Goal: Task Accomplishment & Management: Manage account settings

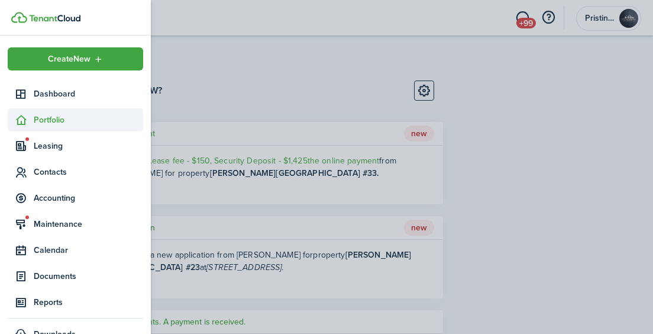
click at [45, 122] on span "Portfolio" at bounding box center [88, 120] width 109 height 12
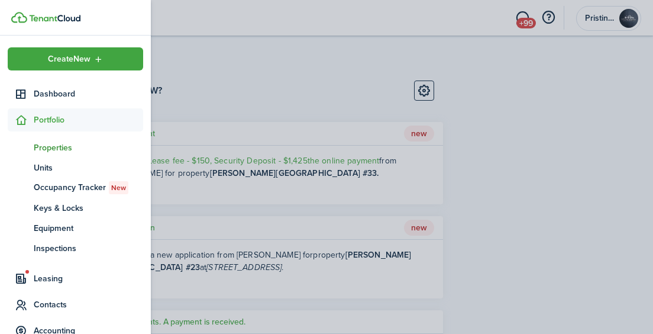
click at [47, 148] on span "Properties" at bounding box center [88, 147] width 109 height 12
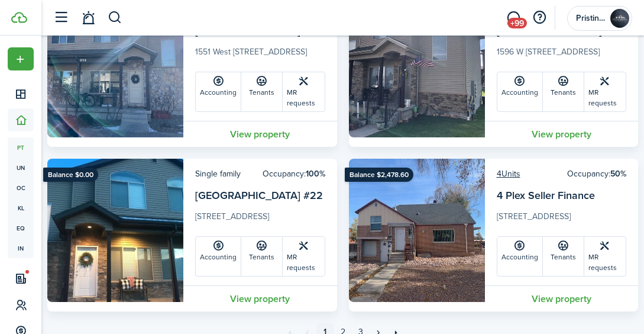
scroll to position [3978, 0]
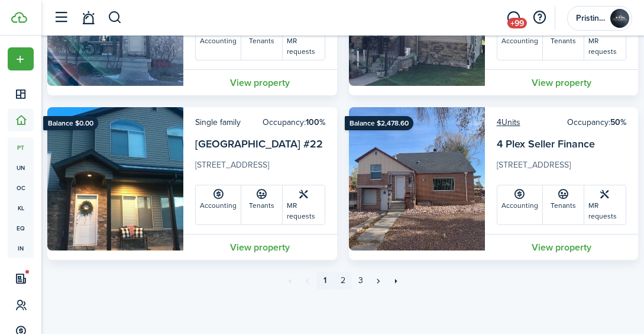
click at [344, 279] on link "2" at bounding box center [343, 281] width 18 height 18
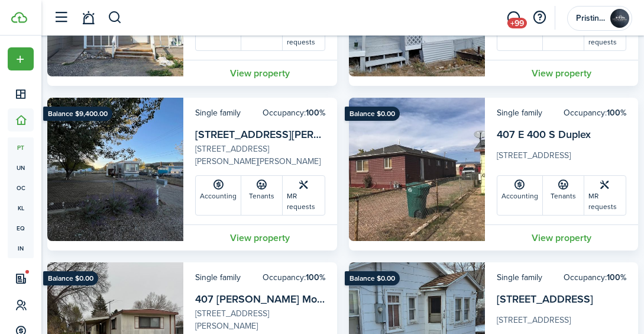
scroll to position [1680, 0]
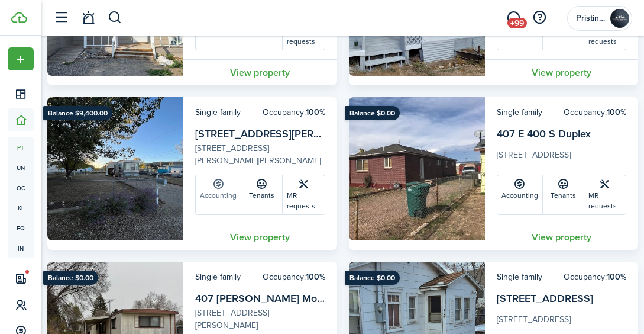
click at [221, 199] on link "Accounting" at bounding box center [219, 194] width 46 height 39
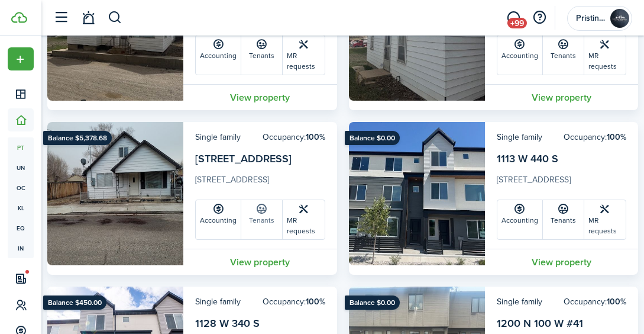
scroll to position [3629, 0]
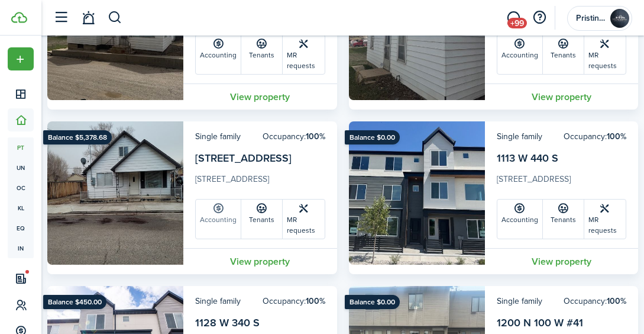
click at [223, 224] on link "Accounting" at bounding box center [219, 218] width 46 height 39
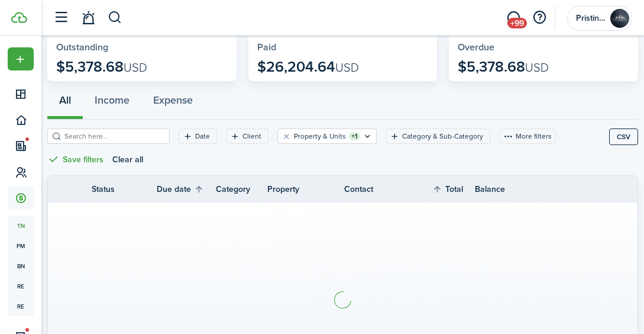
scroll to position [87, 0]
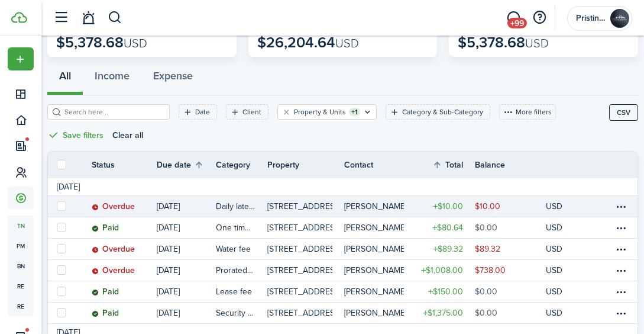
click at [578, 208] on link "USD" at bounding box center [562, 206] width 33 height 21
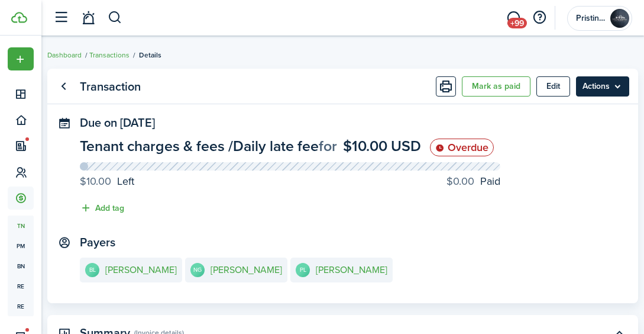
click at [613, 90] on menu-btn "Actions" at bounding box center [602, 86] width 53 height 20
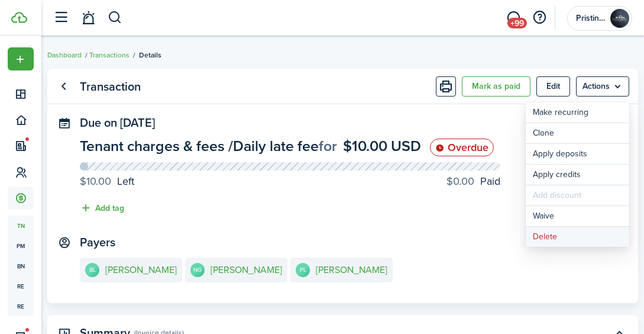
click at [548, 233] on button "Delete" at bounding box center [578, 237] width 104 height 20
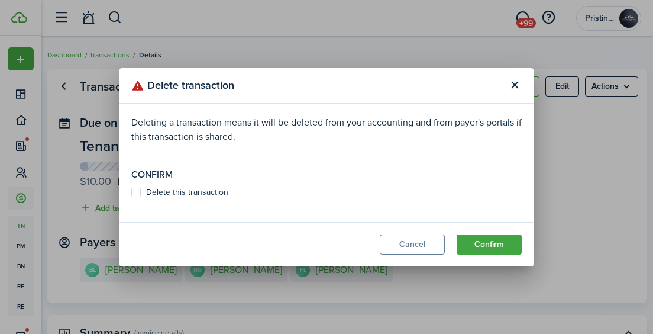
click at [137, 191] on label "Delete this transaction" at bounding box center [179, 192] width 97 height 9
click at [131, 192] on input "Delete this transaction" at bounding box center [131, 192] width 1 height 1
checkbox input "true"
click at [483, 243] on button "Confirm" at bounding box center [489, 244] width 65 height 20
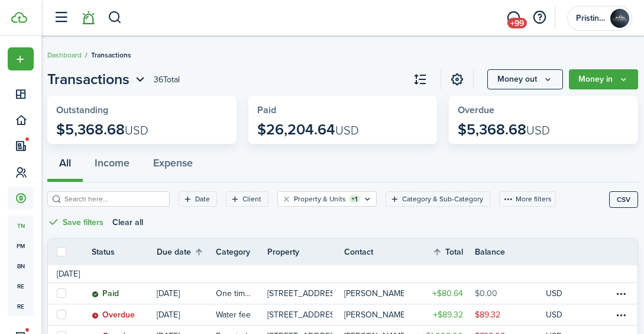
click at [91, 20] on link at bounding box center [88, 18] width 22 height 30
